Goal: Entertainment & Leisure: Consume media (video, audio)

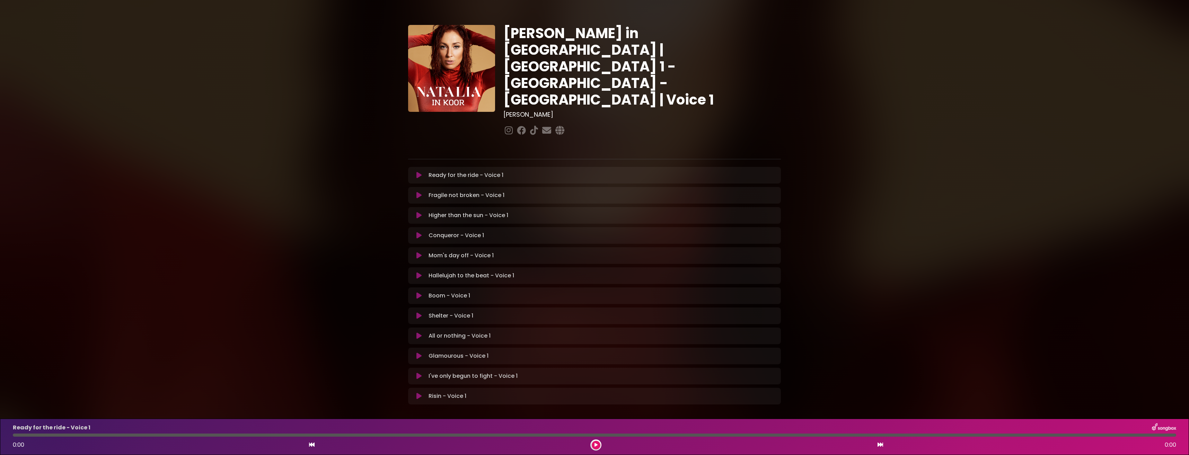
click at [417, 172] on icon at bounding box center [419, 175] width 5 height 7
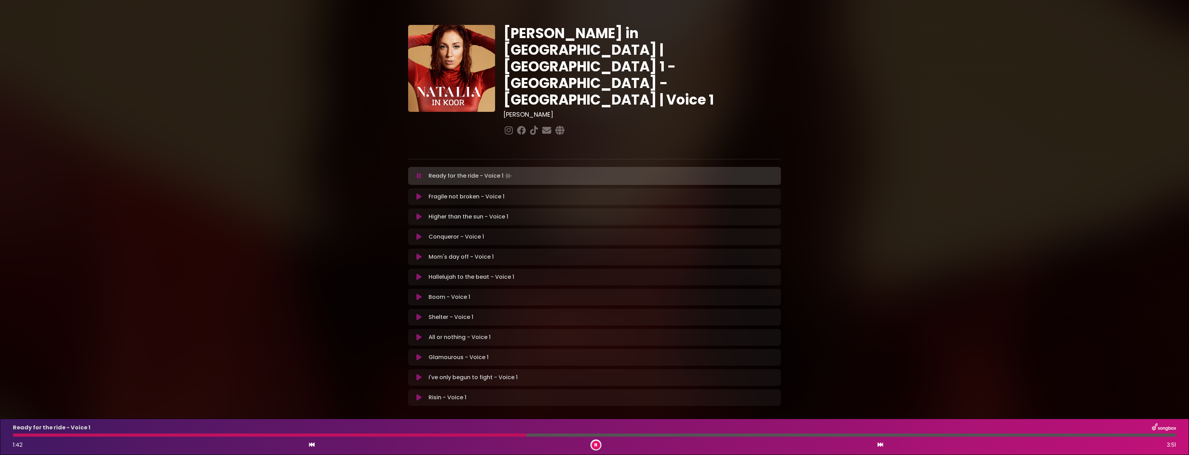
click at [431, 433] on div "Ready for the ride - Voice 1 1:42 3:51" at bounding box center [595, 437] width 1172 height 27
click at [431, 435] on div at bounding box center [222, 435] width 419 height 3
click at [595, 444] on icon at bounding box center [596, 445] width 3 height 4
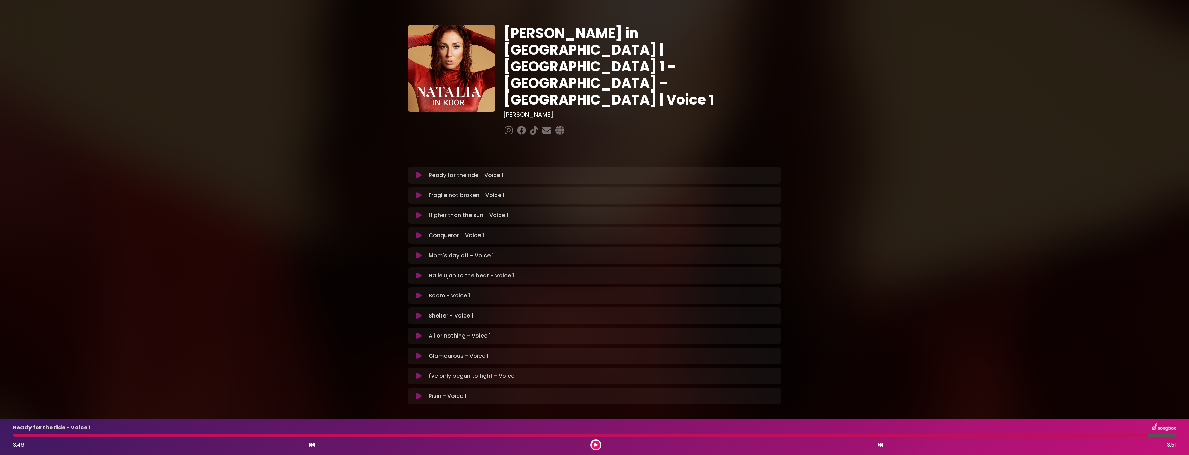
click at [595, 444] on icon at bounding box center [596, 445] width 3 height 4
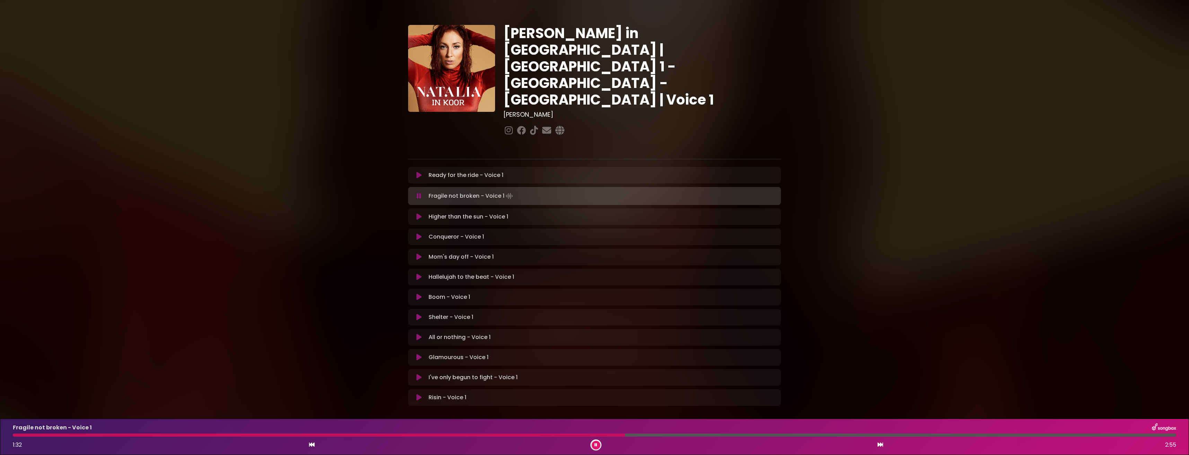
click at [510, 436] on div at bounding box center [319, 435] width 612 height 3
click at [599, 444] on button at bounding box center [596, 445] width 9 height 9
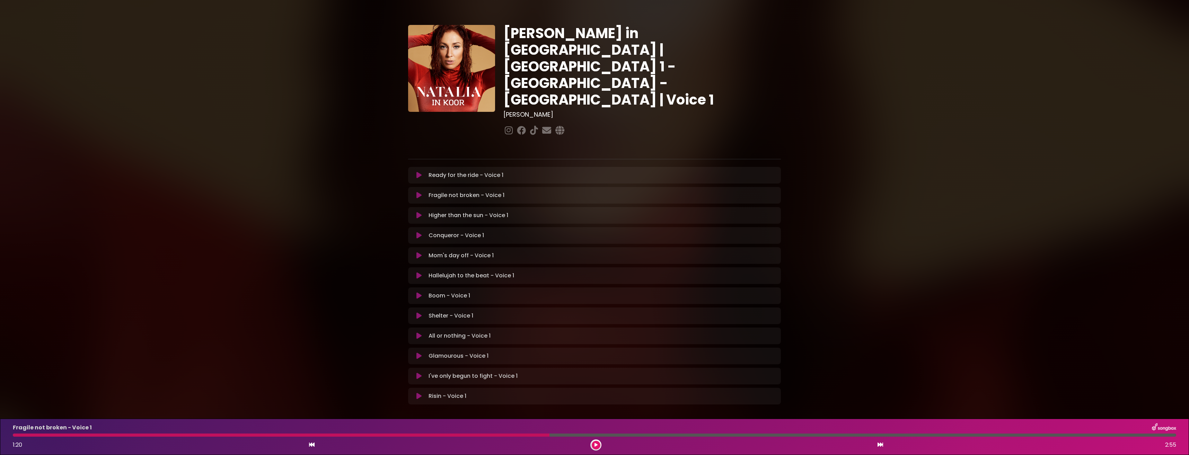
click at [598, 444] on button at bounding box center [596, 445] width 9 height 9
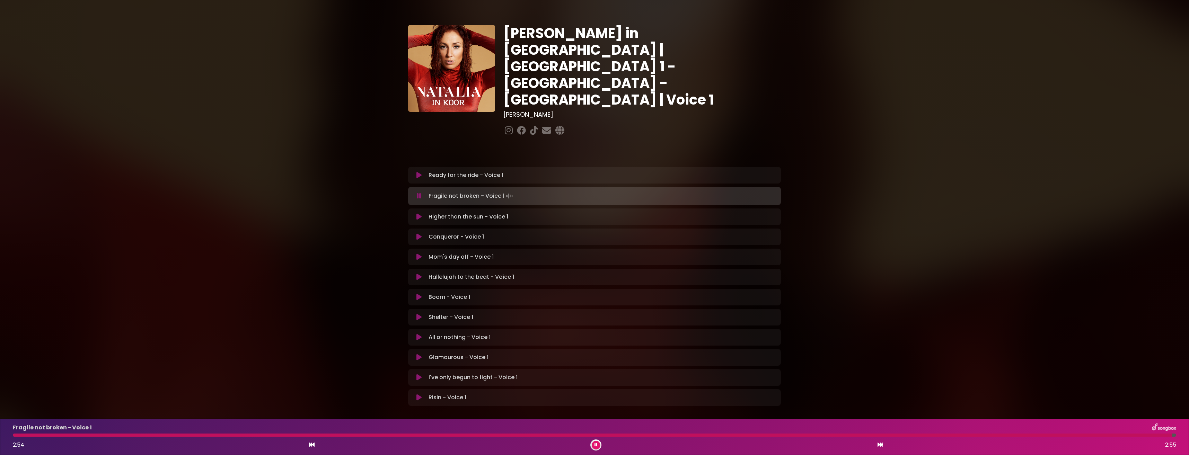
click at [598, 444] on button at bounding box center [596, 445] width 9 height 9
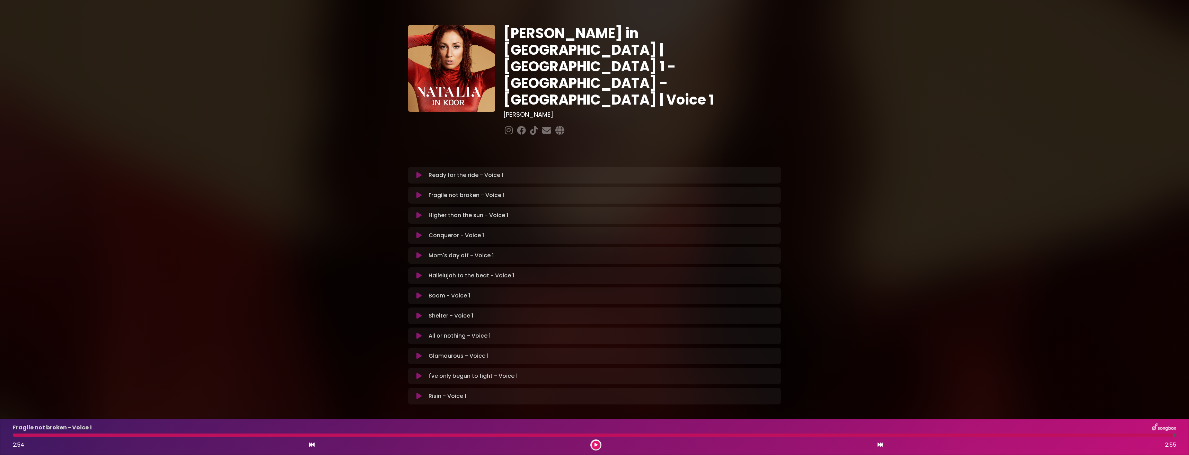
click at [598, 444] on button at bounding box center [596, 445] width 9 height 9
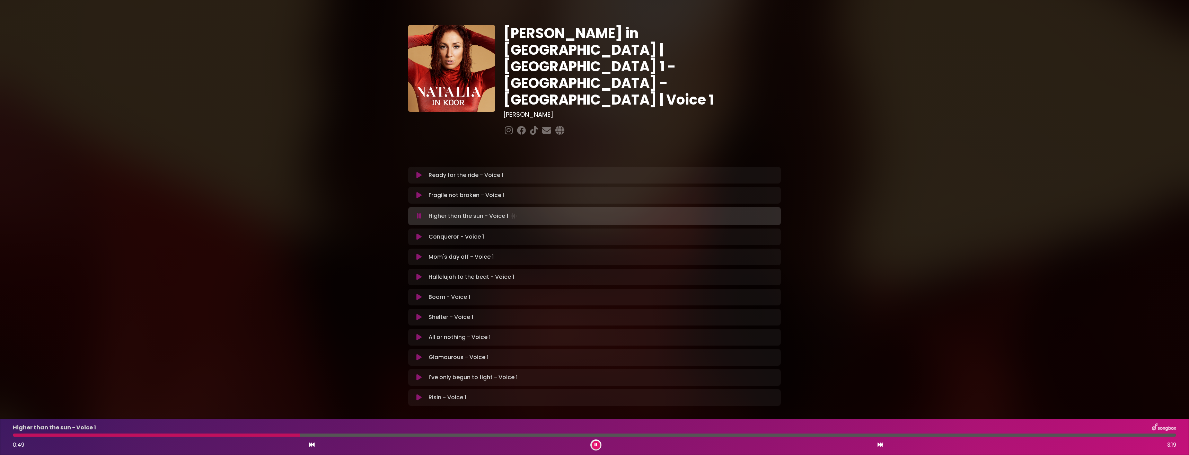
click at [596, 444] on icon at bounding box center [596, 445] width 3 height 4
click at [596, 443] on icon at bounding box center [596, 445] width 3 height 4
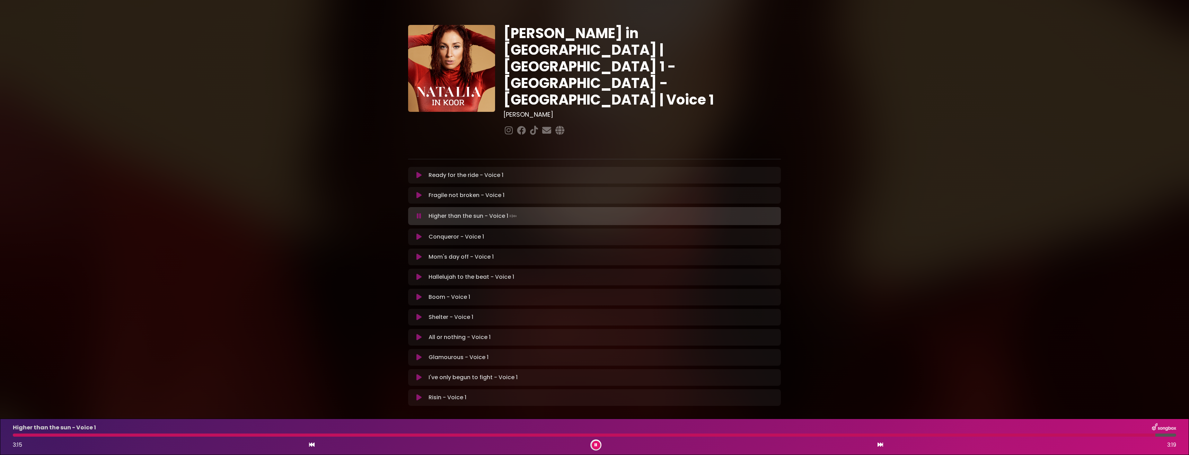
click at [595, 443] on icon at bounding box center [596, 445] width 3 height 4
click at [595, 442] on button at bounding box center [596, 445] width 9 height 9
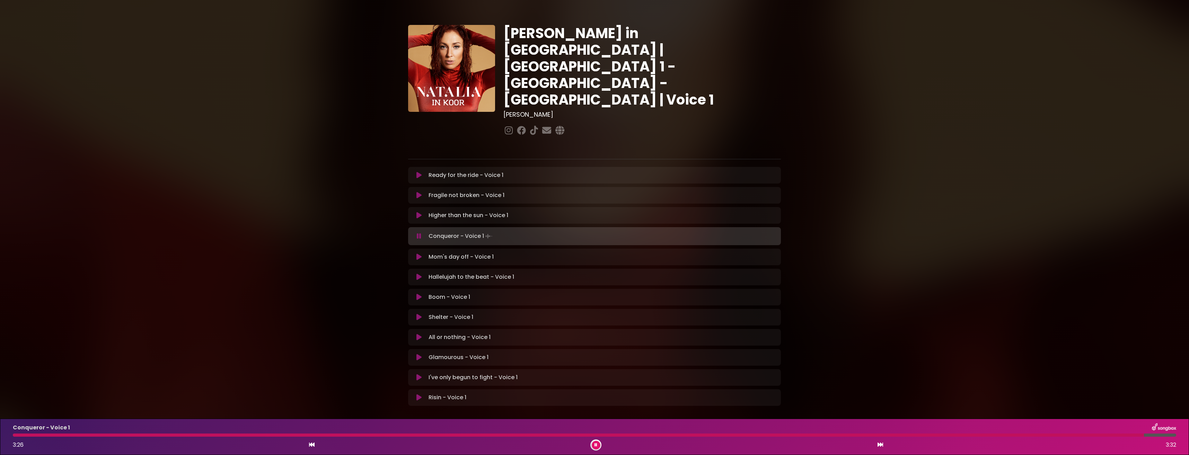
scroll to position [6, 0]
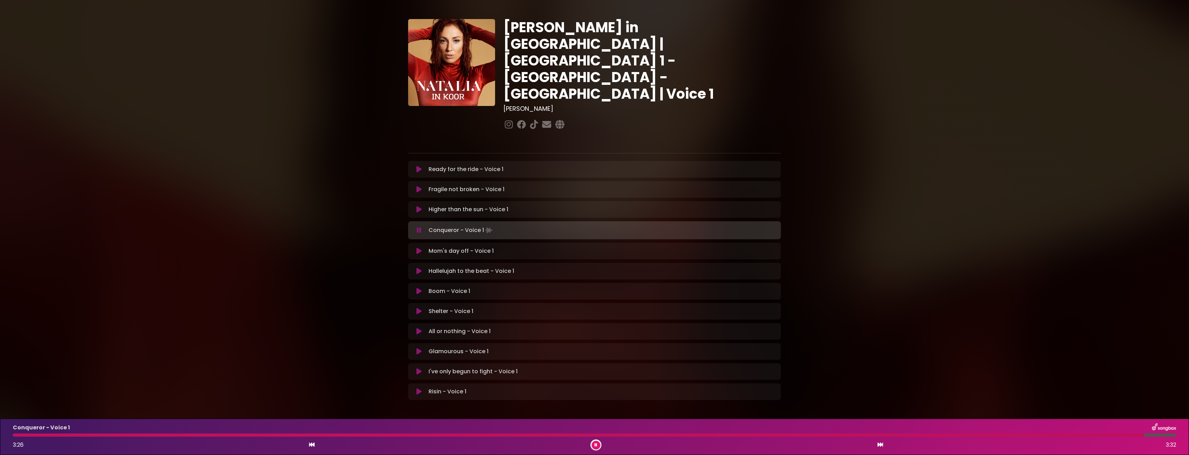
drag, startPoint x: 1008, startPoint y: 445, endPoint x: 1076, endPoint y: 463, distance: 70.6
click at [1076, 444] on html "× [PERSON_NAME] in Koor | [GEOGRAPHIC_DATA] 1 - [GEOGRAPHIC_DATA] - [GEOGRAPHIC…" at bounding box center [594, 227] width 1189 height 455
drag, startPoint x: 1076, startPoint y: 463, endPoint x: 1065, endPoint y: 437, distance: 28.1
click at [1065, 437] on div "Conqueror - Voice 1 3:27 3:32" at bounding box center [595, 437] width 1172 height 27
click at [1066, 435] on div at bounding box center [583, 435] width 1140 height 3
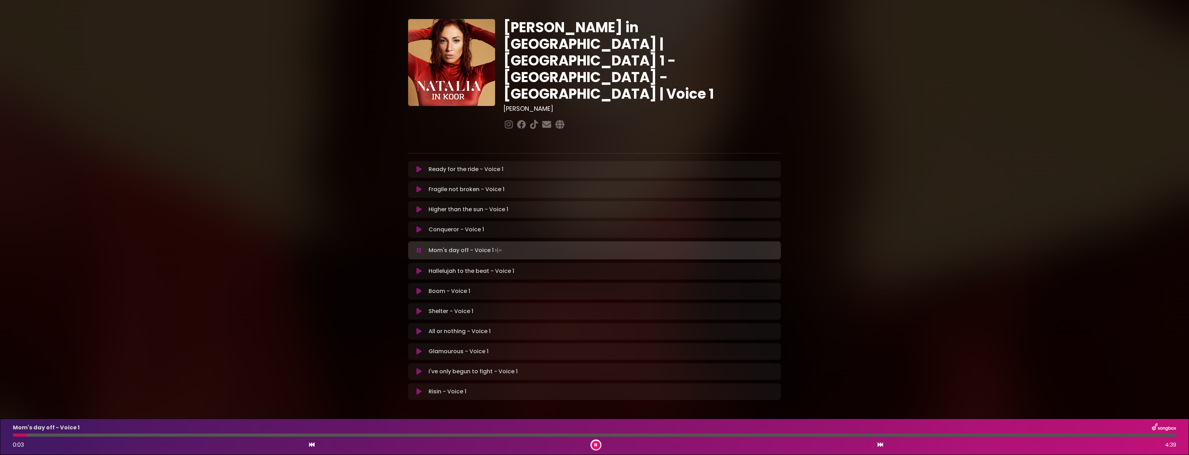
click at [595, 444] on icon at bounding box center [596, 445] width 3 height 4
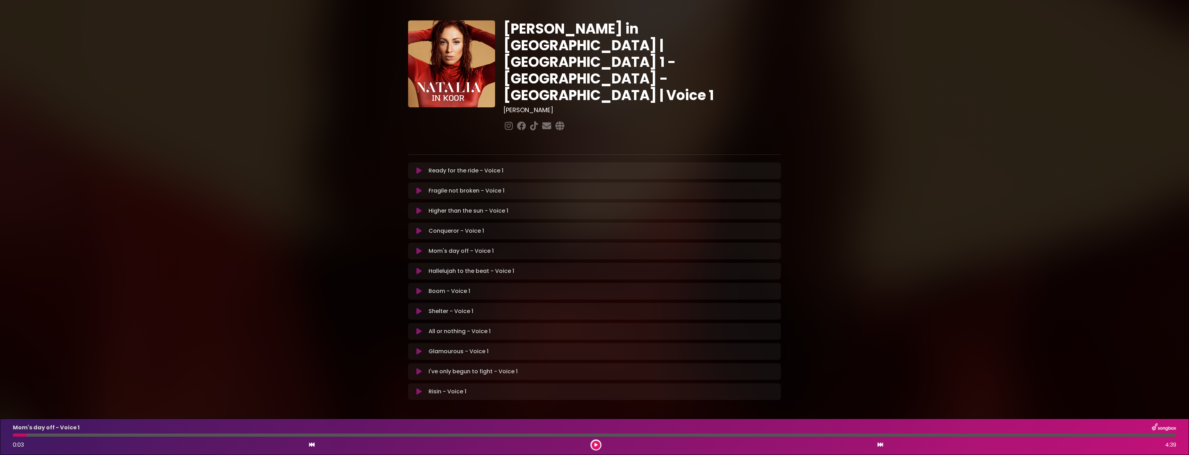
click at [595, 444] on icon at bounding box center [596, 445] width 3 height 4
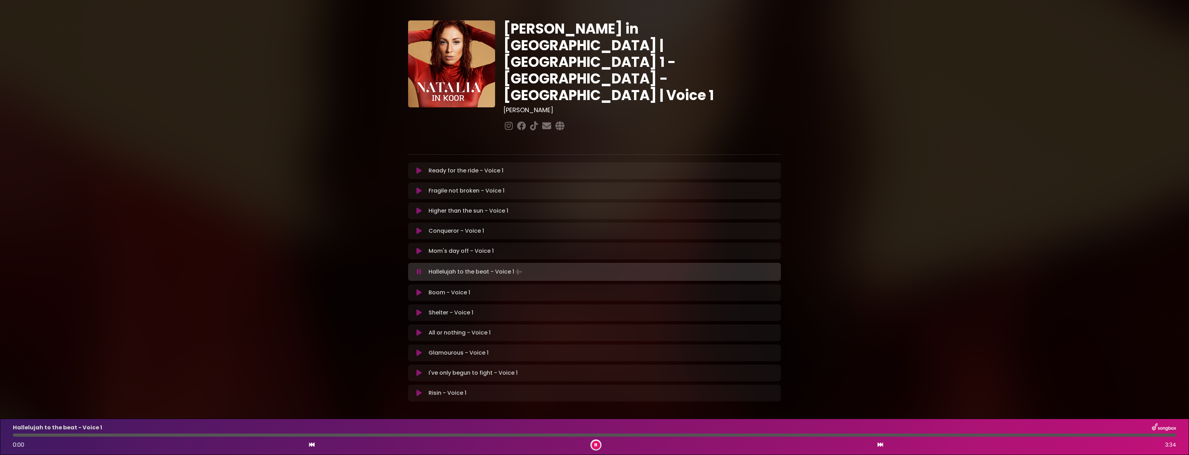
scroll to position [6, 0]
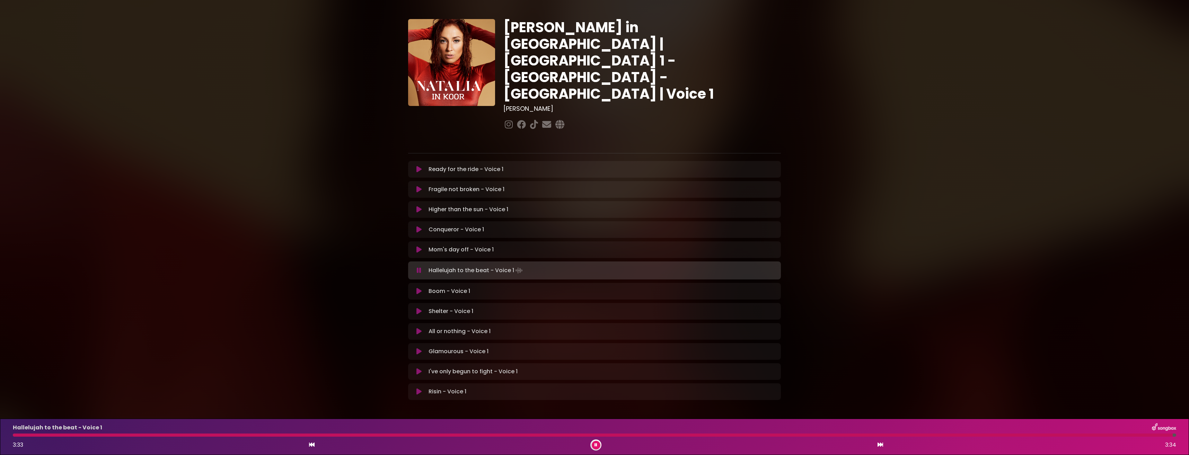
click at [597, 444] on icon at bounding box center [596, 445] width 3 height 4
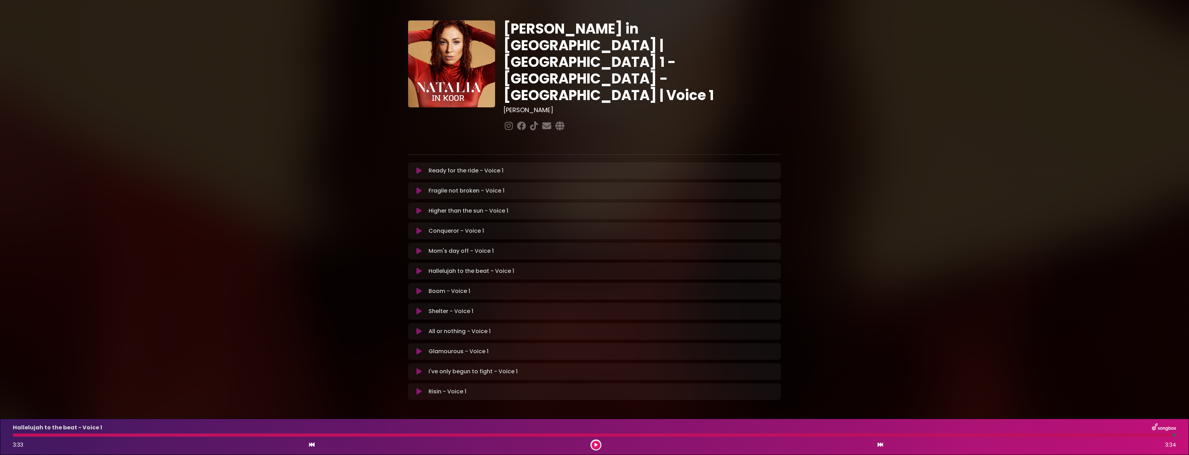
click at [600, 444] on button at bounding box center [596, 445] width 9 height 9
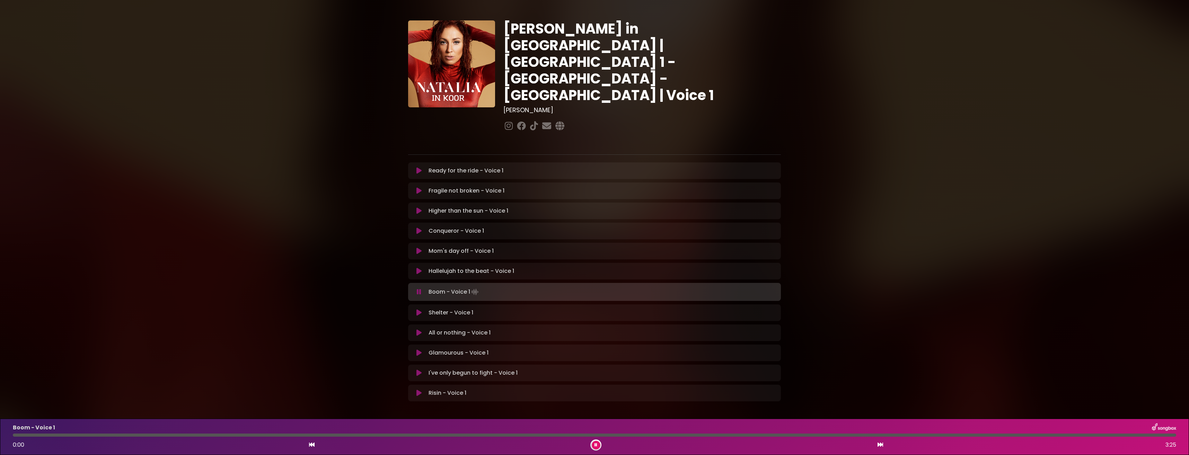
scroll to position [6, 0]
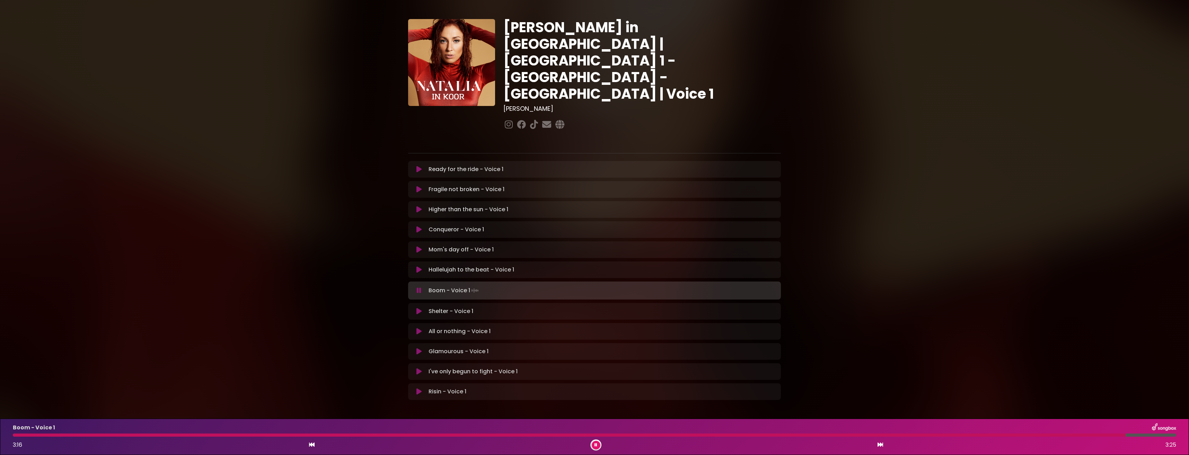
click at [595, 442] on button at bounding box center [596, 445] width 9 height 9
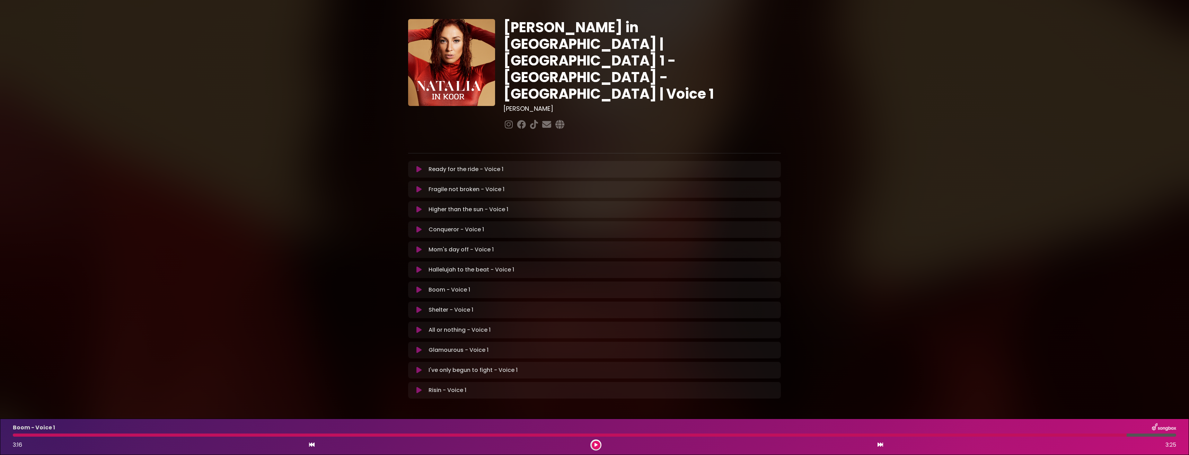
scroll to position [5, 0]
click at [421, 308] on icon at bounding box center [419, 311] width 5 height 7
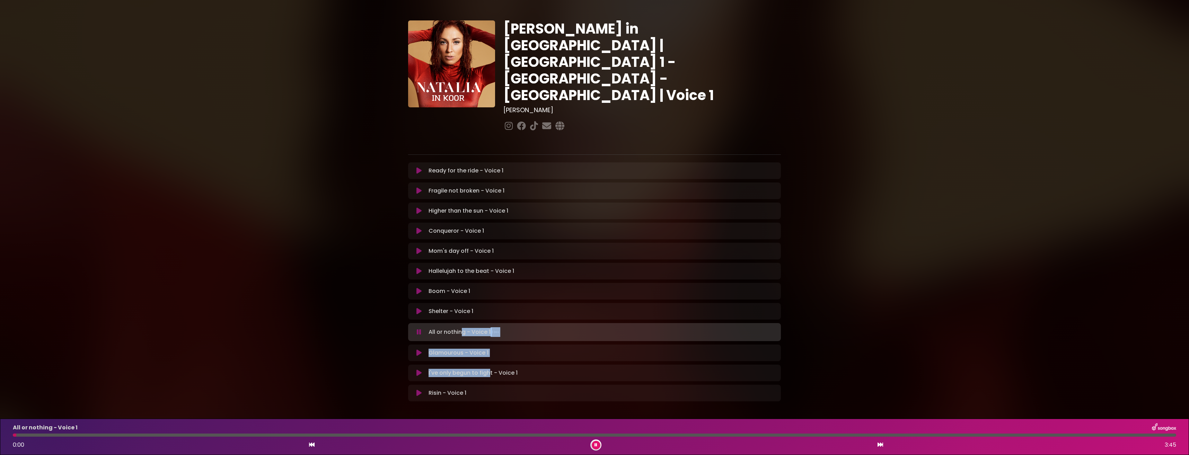
drag, startPoint x: 461, startPoint y: 312, endPoint x: 477, endPoint y: 348, distance: 39.4
click at [477, 348] on div "Ready for the ride - Voice 1 Loading Track... Name Email" at bounding box center [594, 282] width 373 height 239
click at [599, 444] on button at bounding box center [596, 445] width 9 height 9
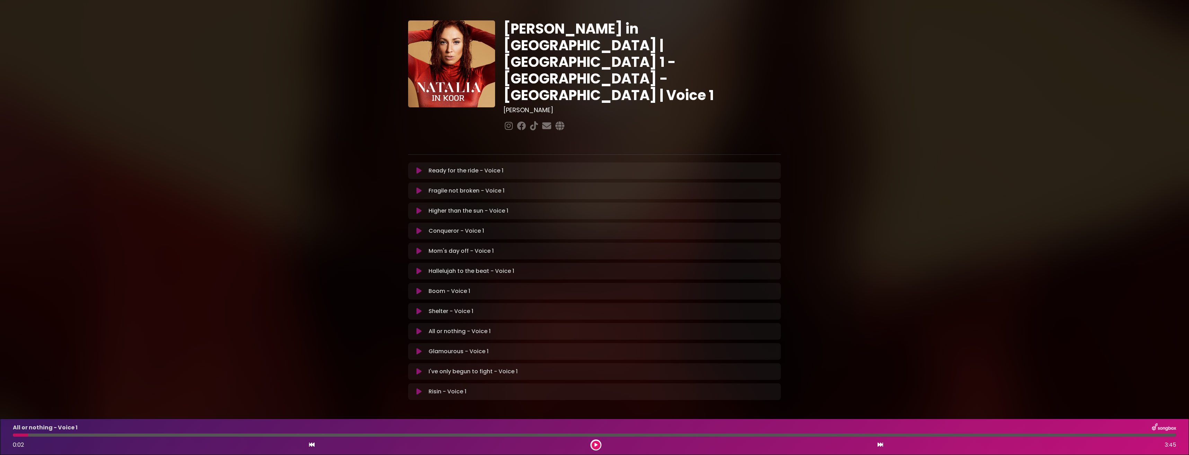
click at [589, 436] on div at bounding box center [595, 435] width 1164 height 3
click at [599, 444] on button at bounding box center [596, 445] width 9 height 9
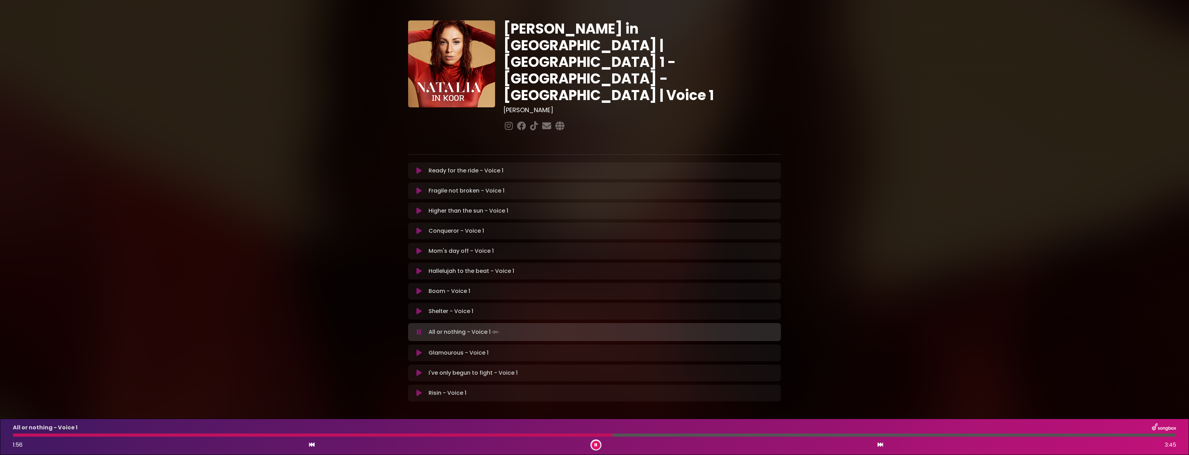
click at [43, 434] on div at bounding box center [313, 435] width 600 height 3
click at [43, 434] on div at bounding box center [29, 435] width 33 height 3
click at [15, 435] on div at bounding box center [36, 435] width 47 height 3
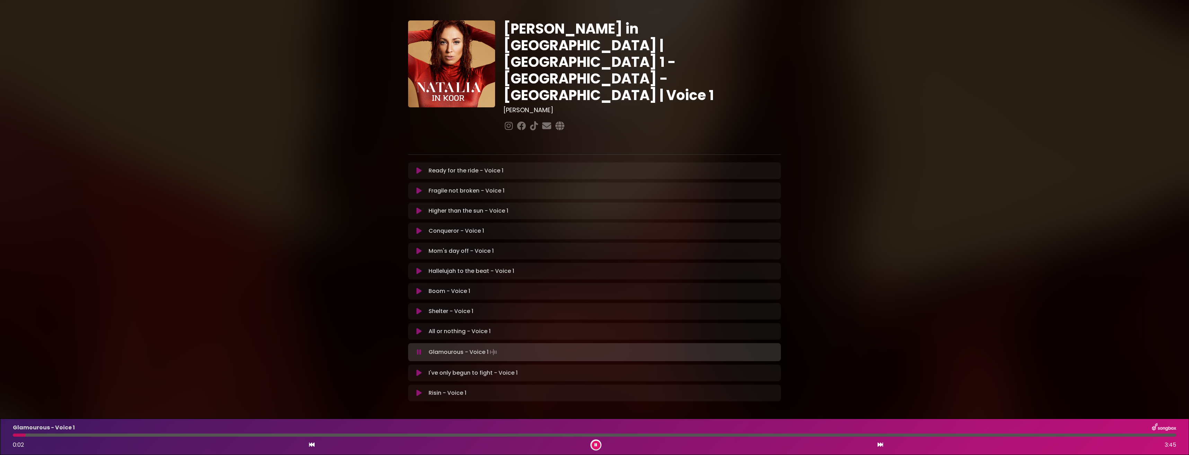
click at [596, 443] on icon at bounding box center [596, 445] width 3 height 4
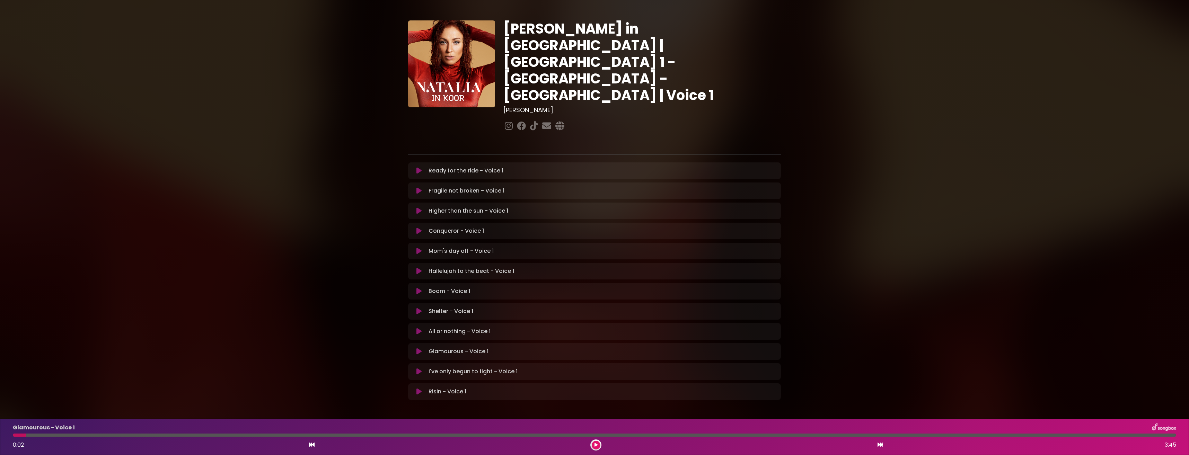
click at [600, 443] on button at bounding box center [596, 445] width 9 height 9
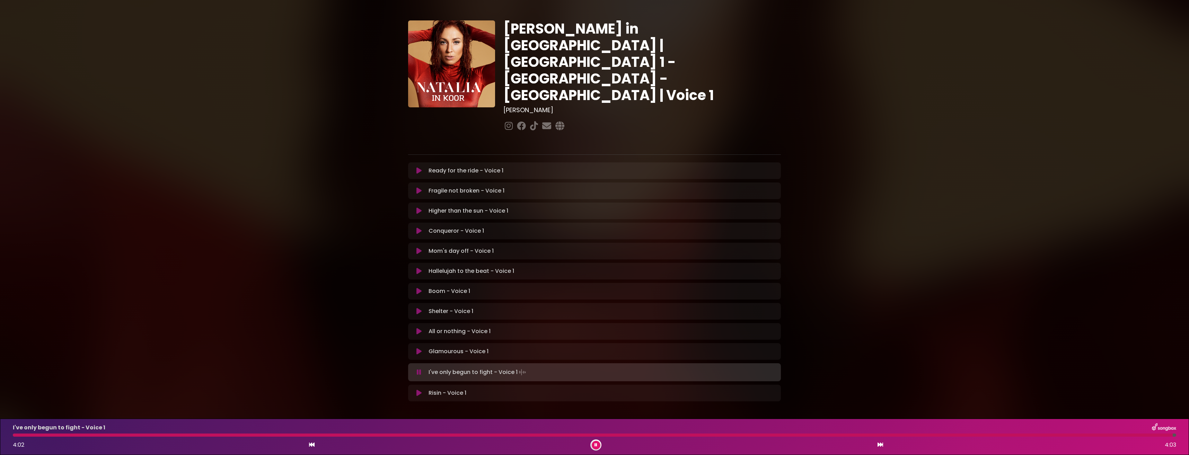
click at [596, 444] on icon at bounding box center [596, 445] width 3 height 4
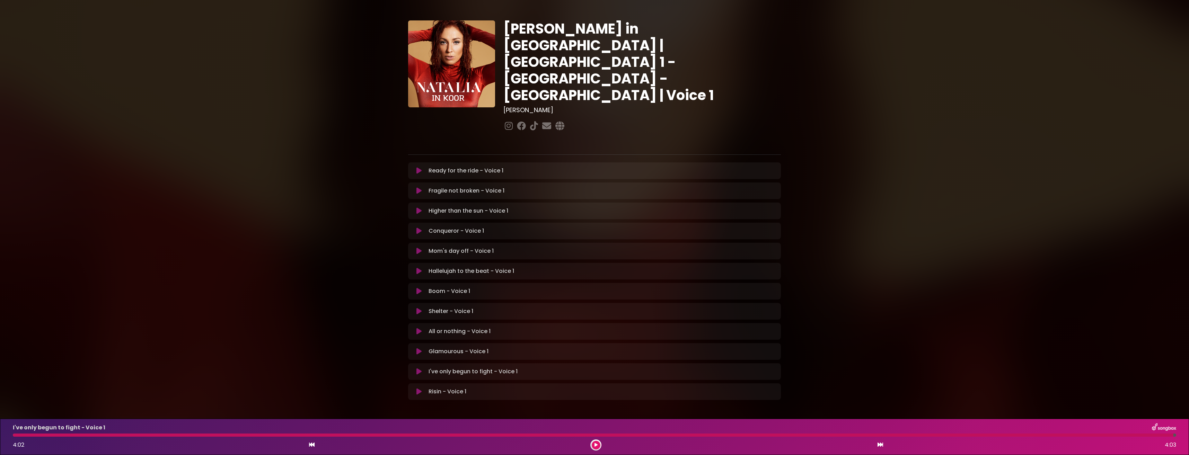
click at [594, 444] on button at bounding box center [596, 445] width 9 height 9
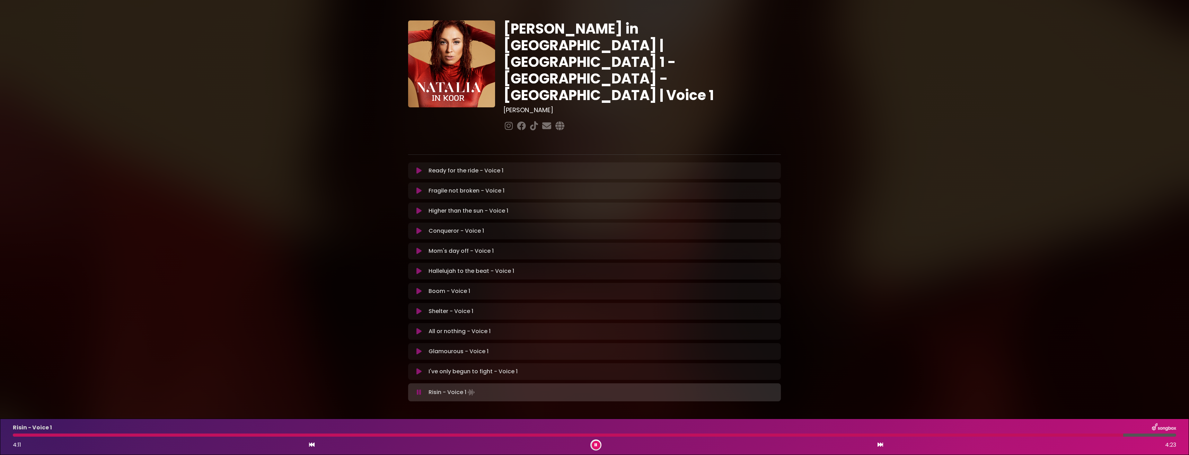
click at [981, 434] on div at bounding box center [568, 435] width 1111 height 3
click at [594, 444] on button at bounding box center [596, 445] width 9 height 9
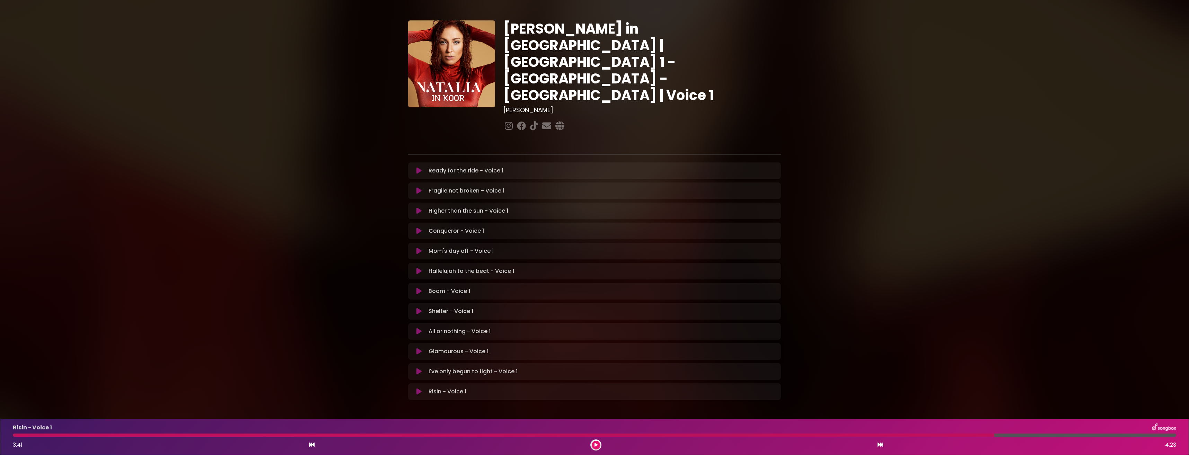
click at [599, 444] on button at bounding box center [596, 445] width 9 height 9
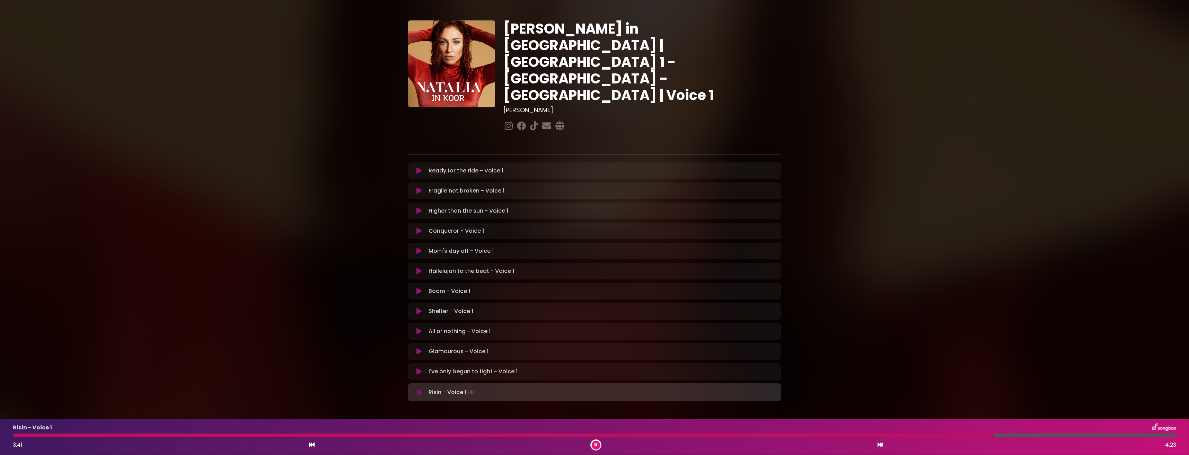
click at [598, 444] on button at bounding box center [596, 445] width 9 height 9
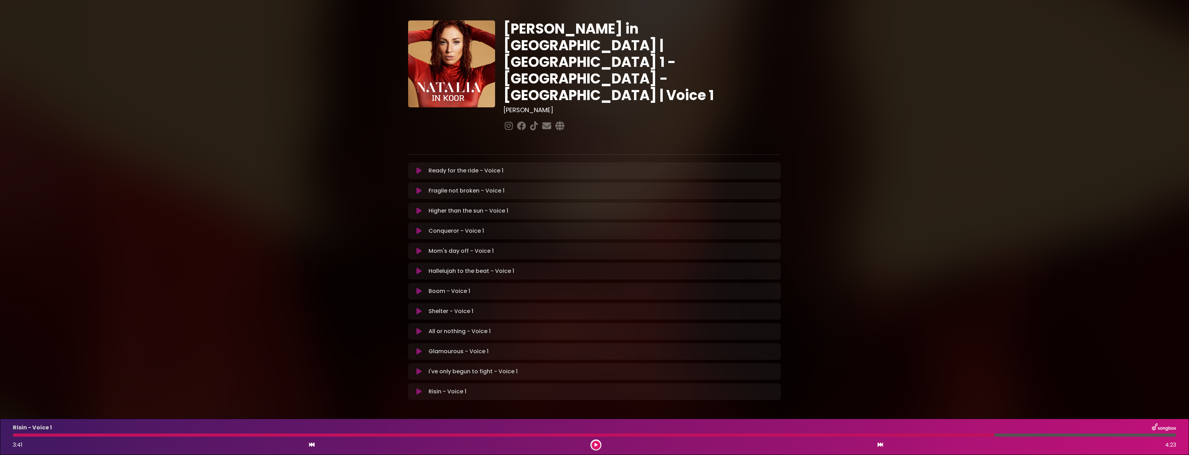
click at [598, 444] on button at bounding box center [596, 445] width 9 height 9
